Goal: Information Seeking & Learning: Learn about a topic

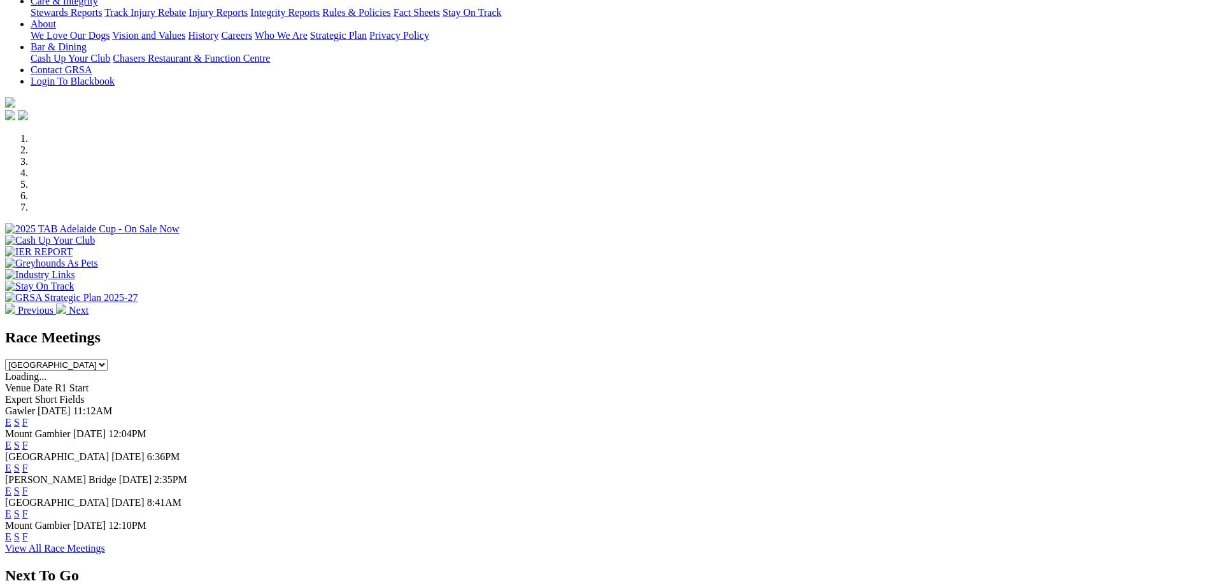
scroll to position [330, 0]
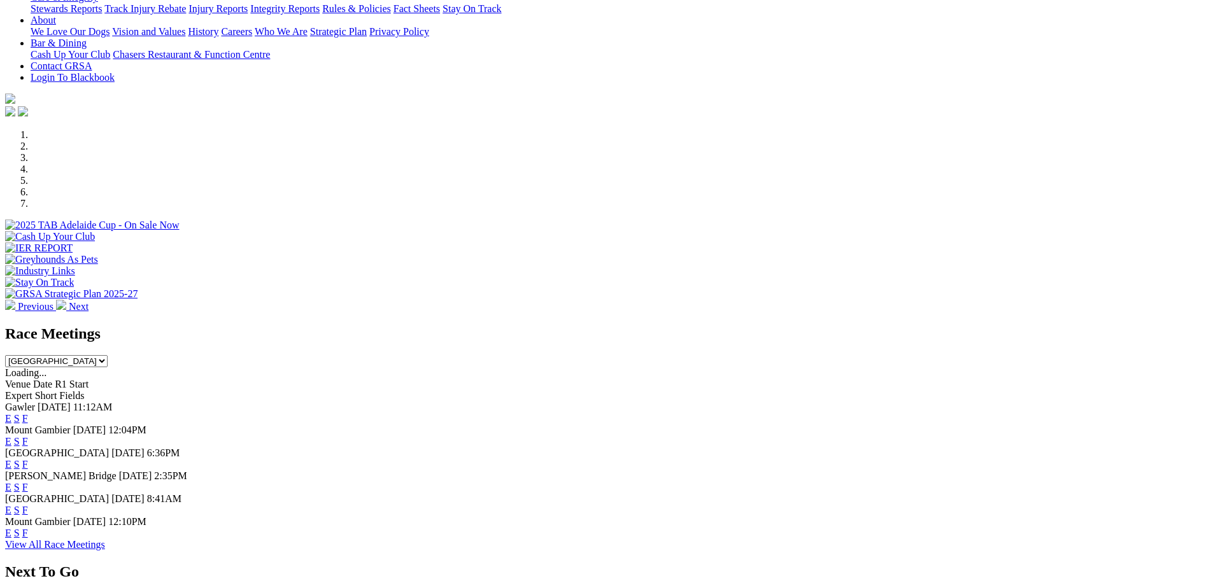
click at [28, 436] on link "F" at bounding box center [25, 441] width 6 height 11
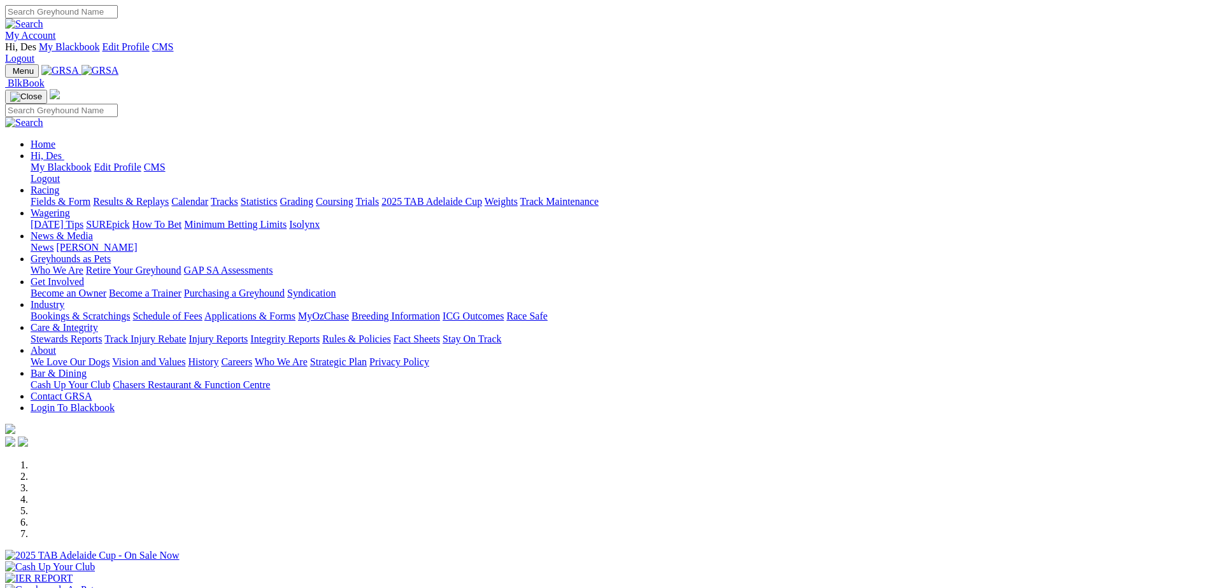
scroll to position [330, 0]
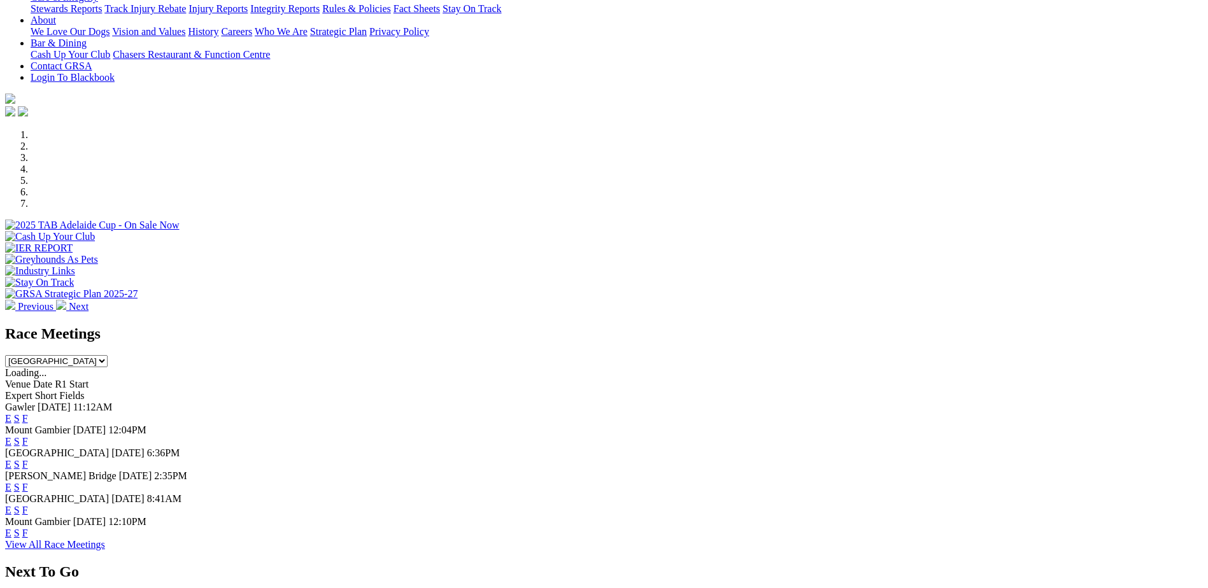
click at [28, 459] on link "F" at bounding box center [25, 464] width 6 height 11
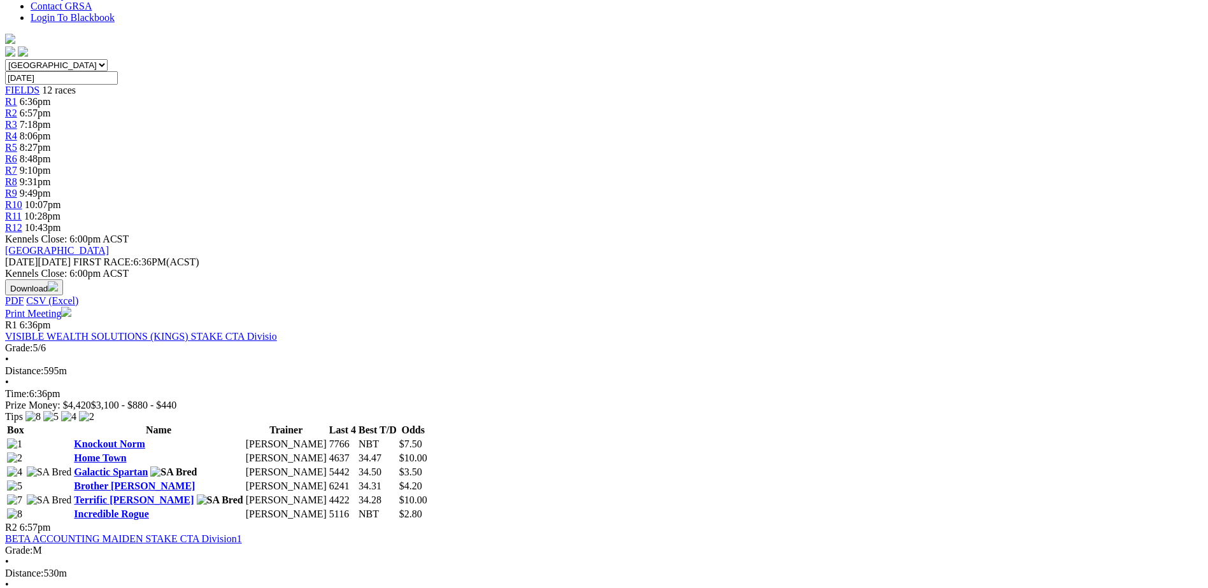
scroll to position [382, 0]
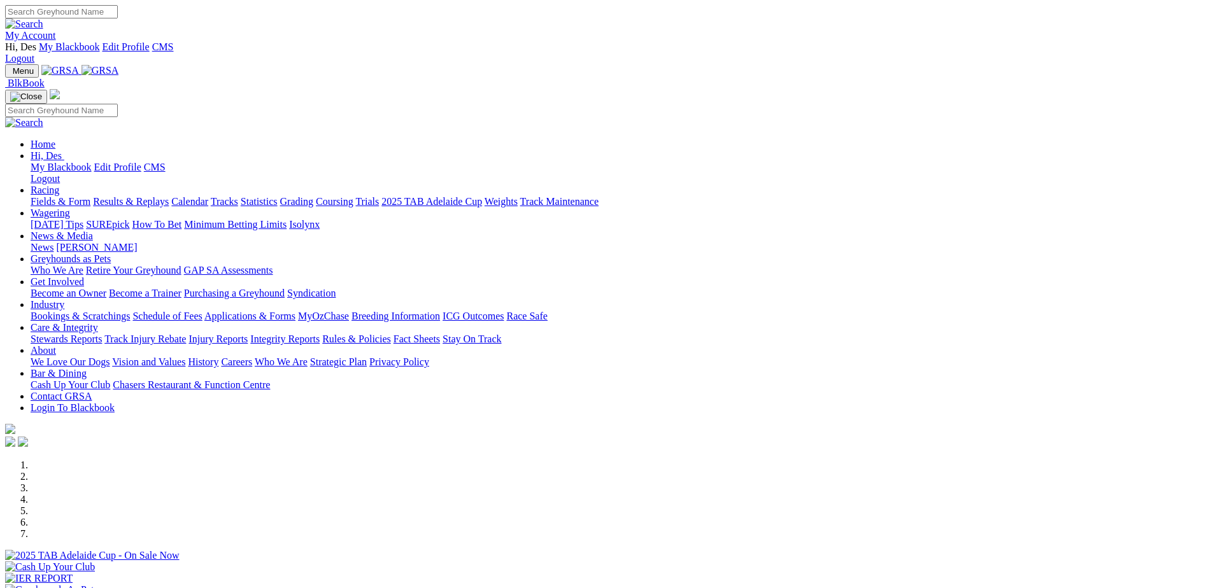
scroll to position [330, 0]
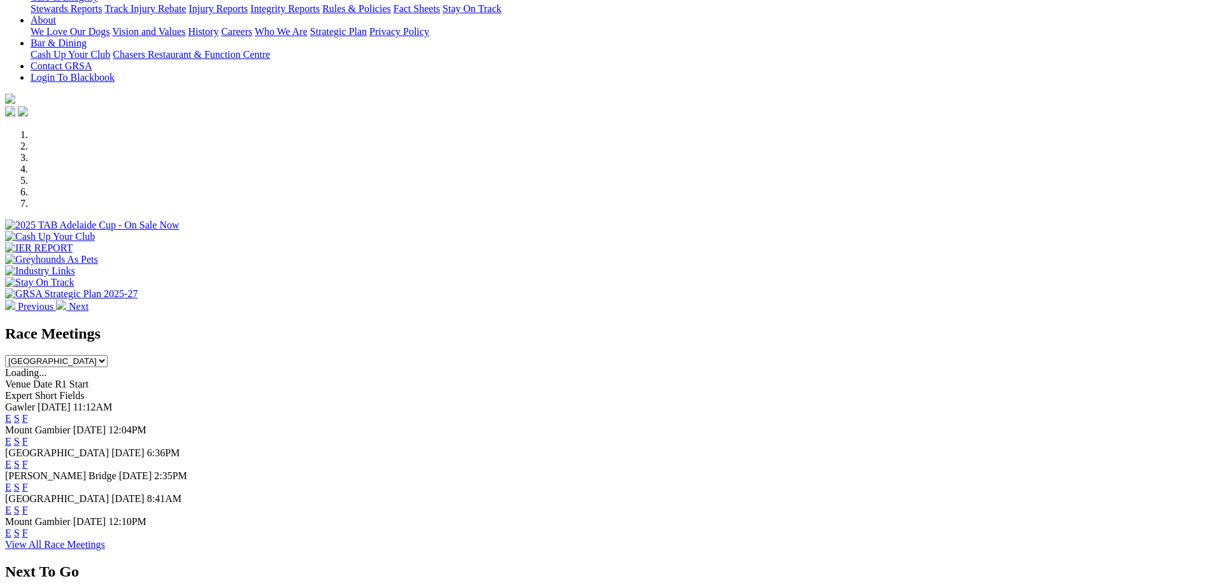
click at [28, 482] on link "F" at bounding box center [25, 487] width 6 height 11
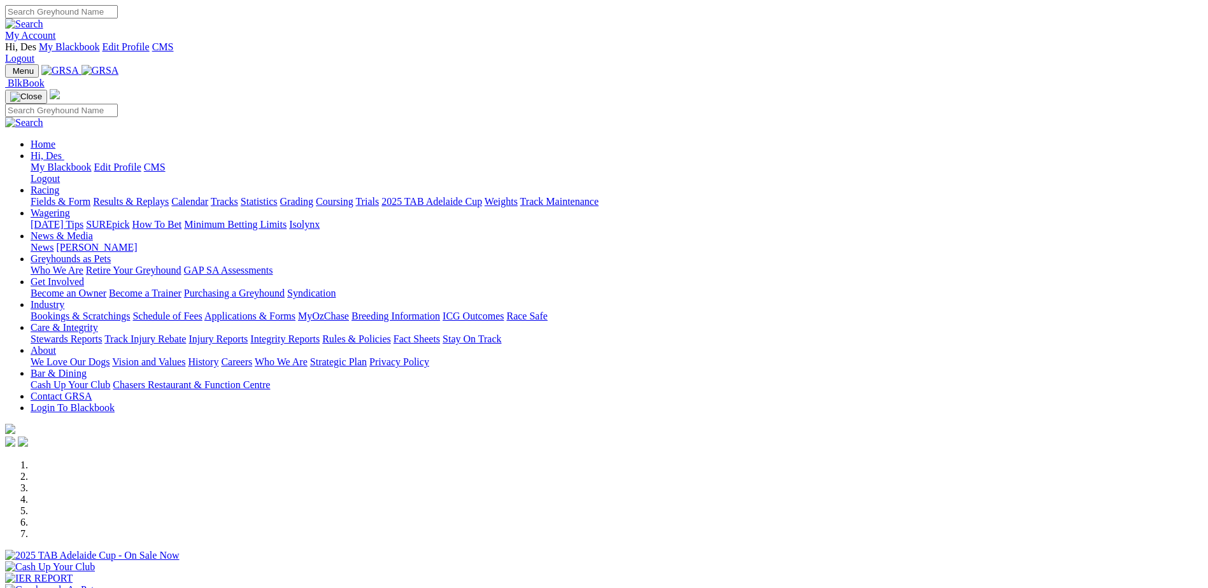
scroll to position [330, 0]
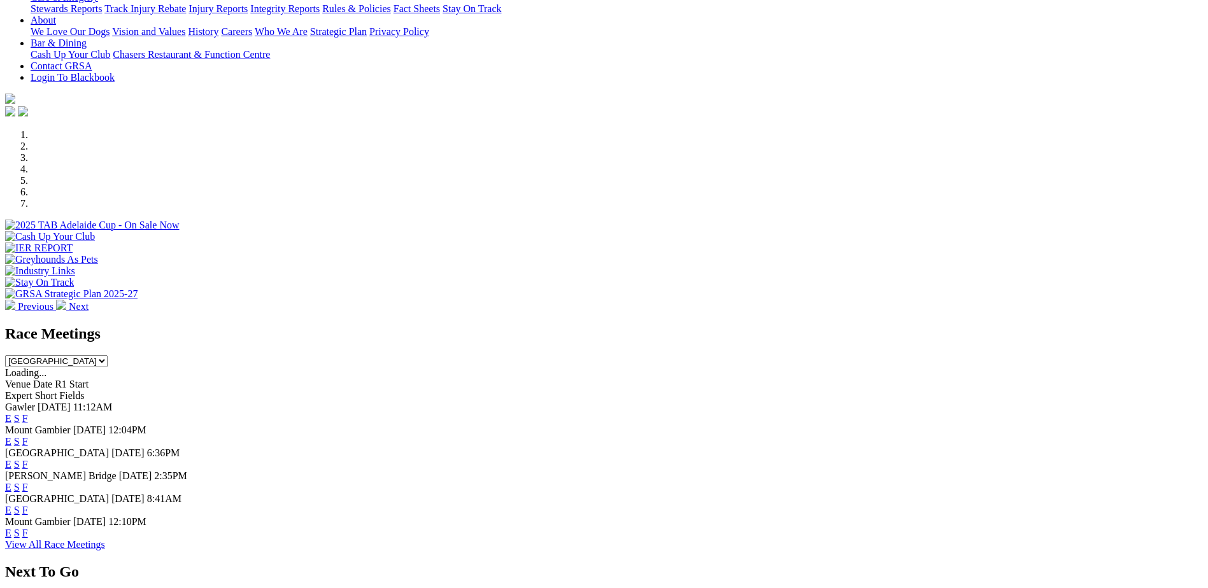
click at [28, 505] on link "F" at bounding box center [25, 510] width 6 height 11
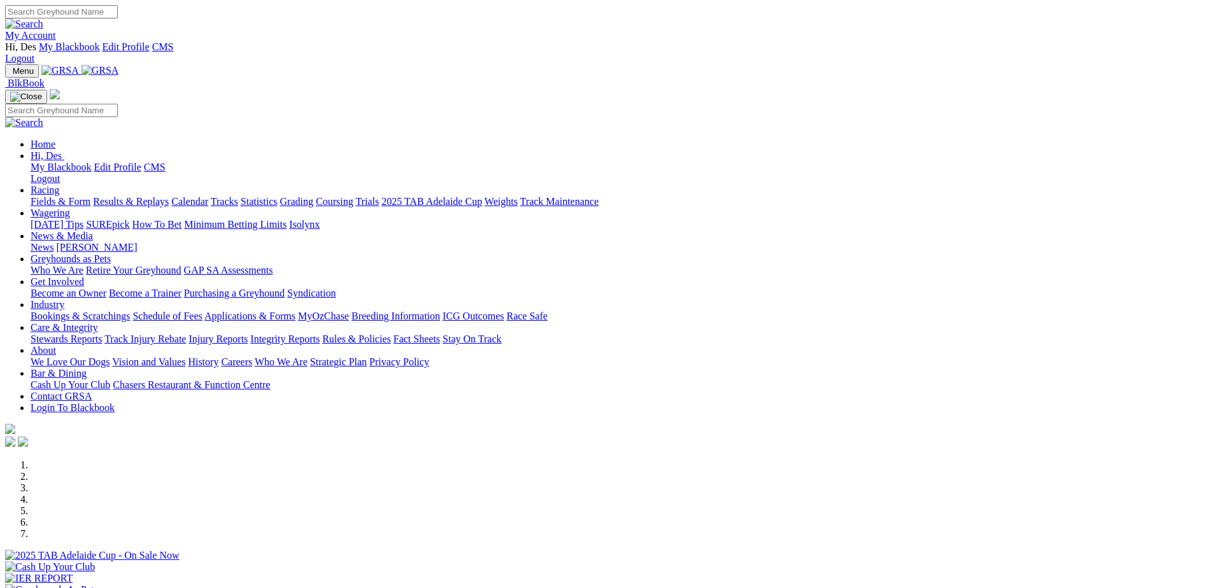
scroll to position [330, 0]
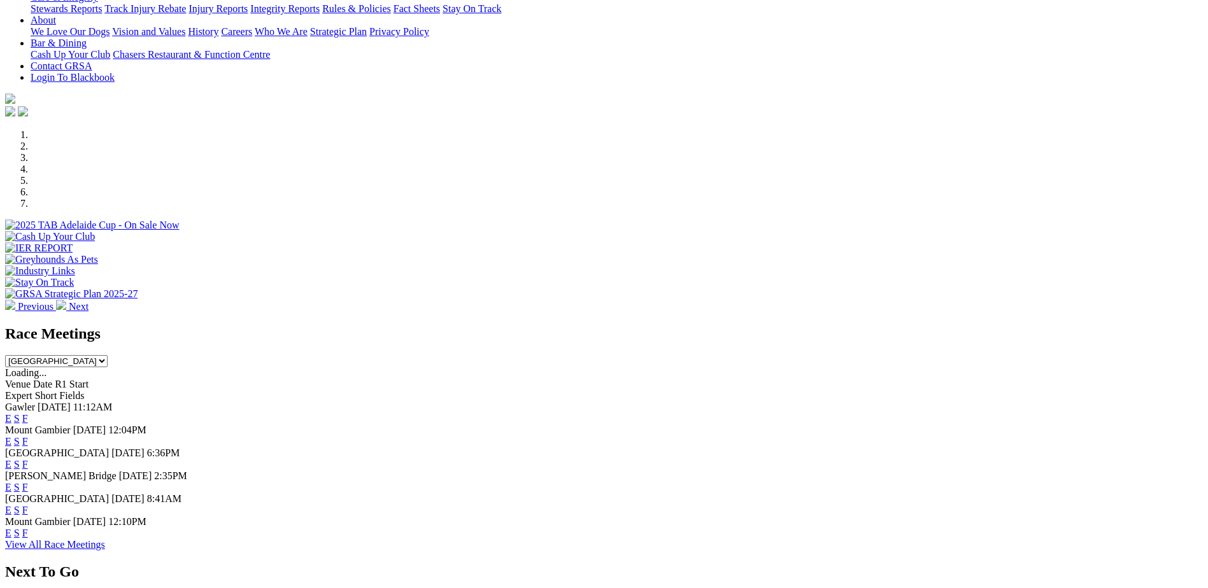
click at [28, 528] on link "F" at bounding box center [25, 533] width 6 height 11
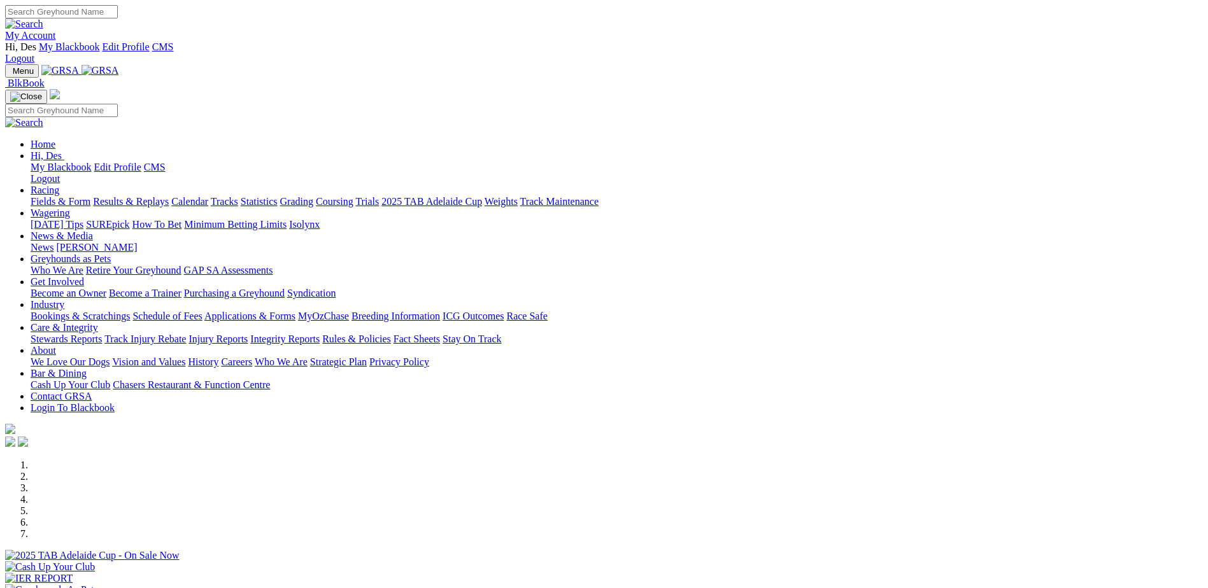
scroll to position [330, 0]
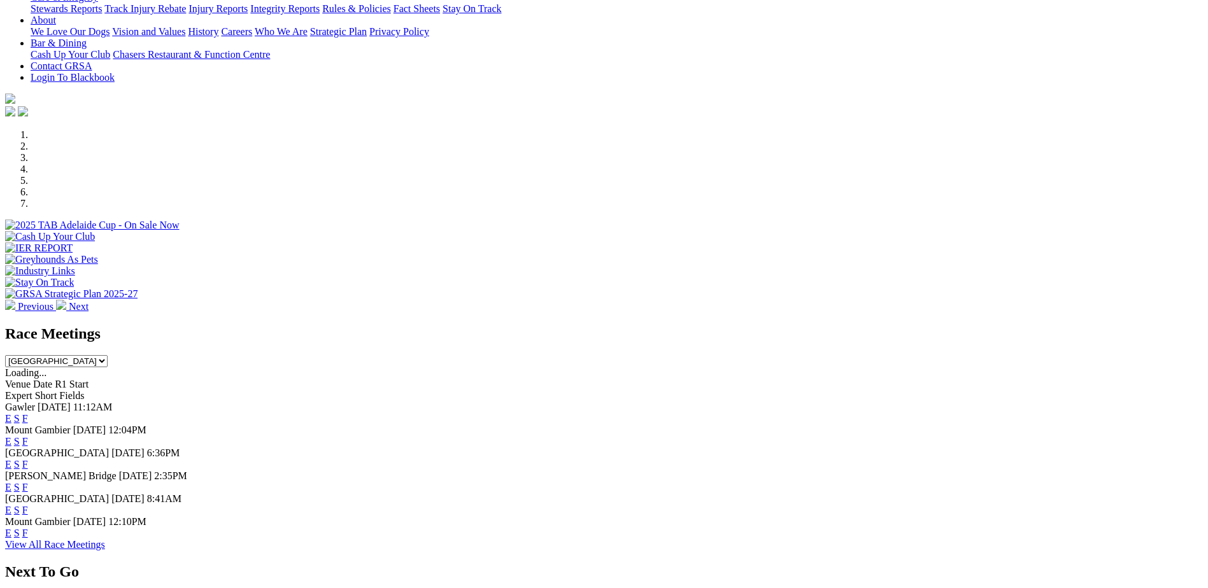
click at [28, 459] on link "F" at bounding box center [25, 464] width 6 height 11
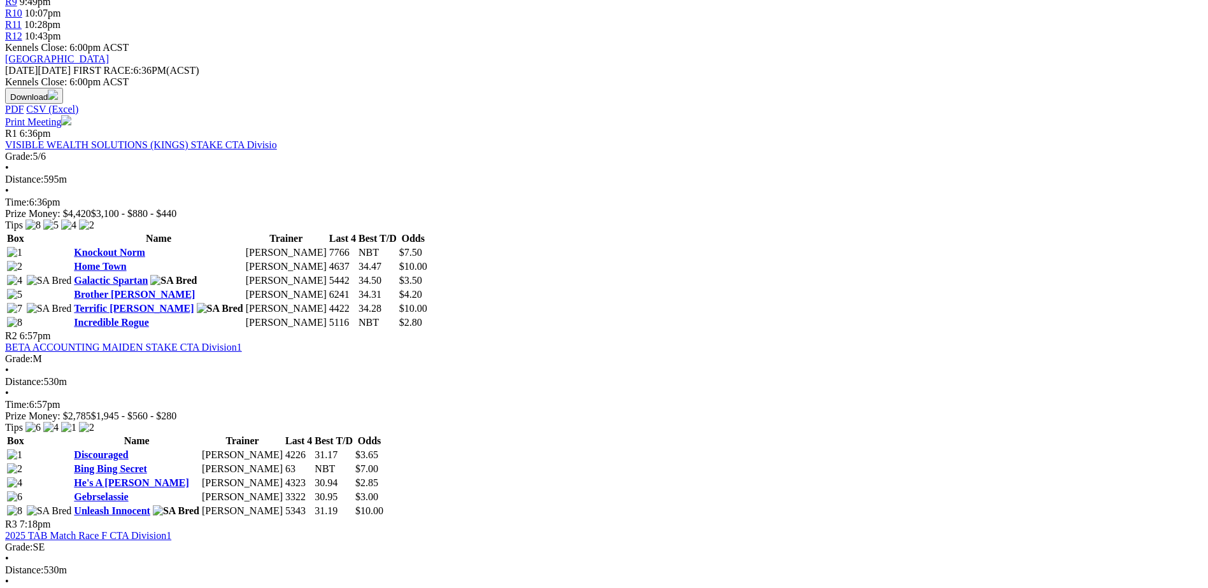
scroll to position [765, 0]
